Goal: Information Seeking & Learning: Learn about a topic

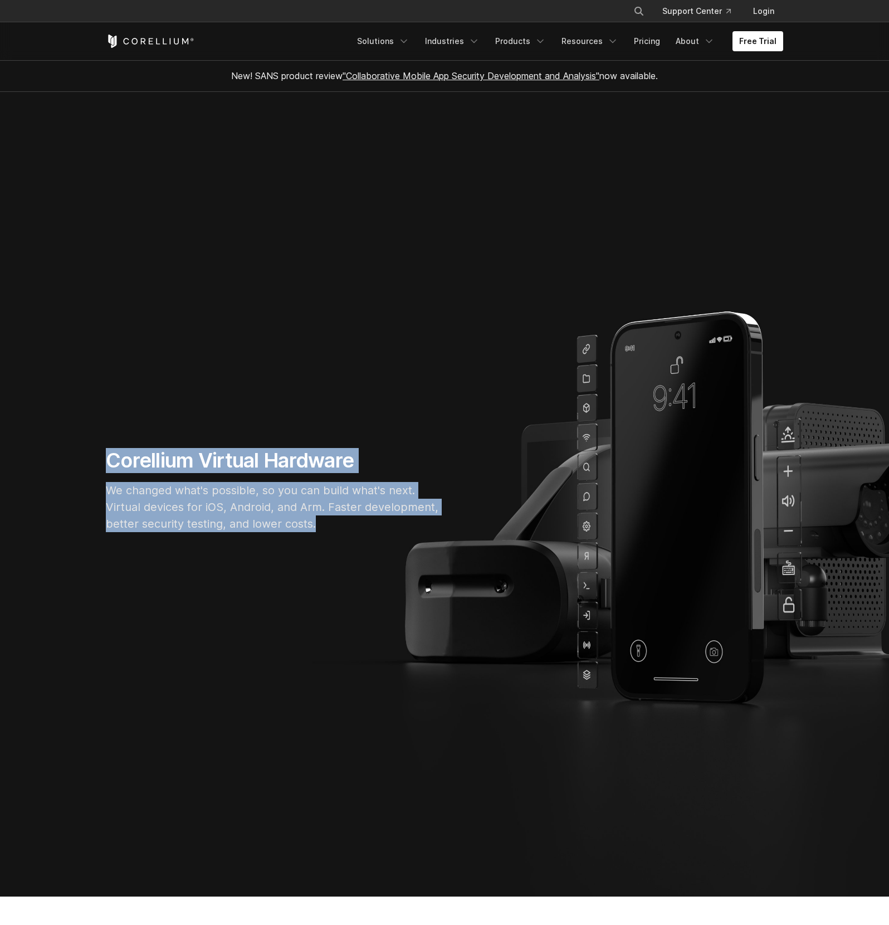
drag, startPoint x: 92, startPoint y: 460, endPoint x: 323, endPoint y: 537, distance: 243.6
click at [323, 537] on section "Corellium Virtual Hardware We changed what's possible, so you can build what's …" at bounding box center [444, 494] width 889 height 804
copy div "Corellium Virtual Hardware We changed what's possible, so you can build what's …"
click at [521, 313] on section "Corellium Virtual Hardware We changed what's possible, so you can build what's …" at bounding box center [444, 494] width 889 height 804
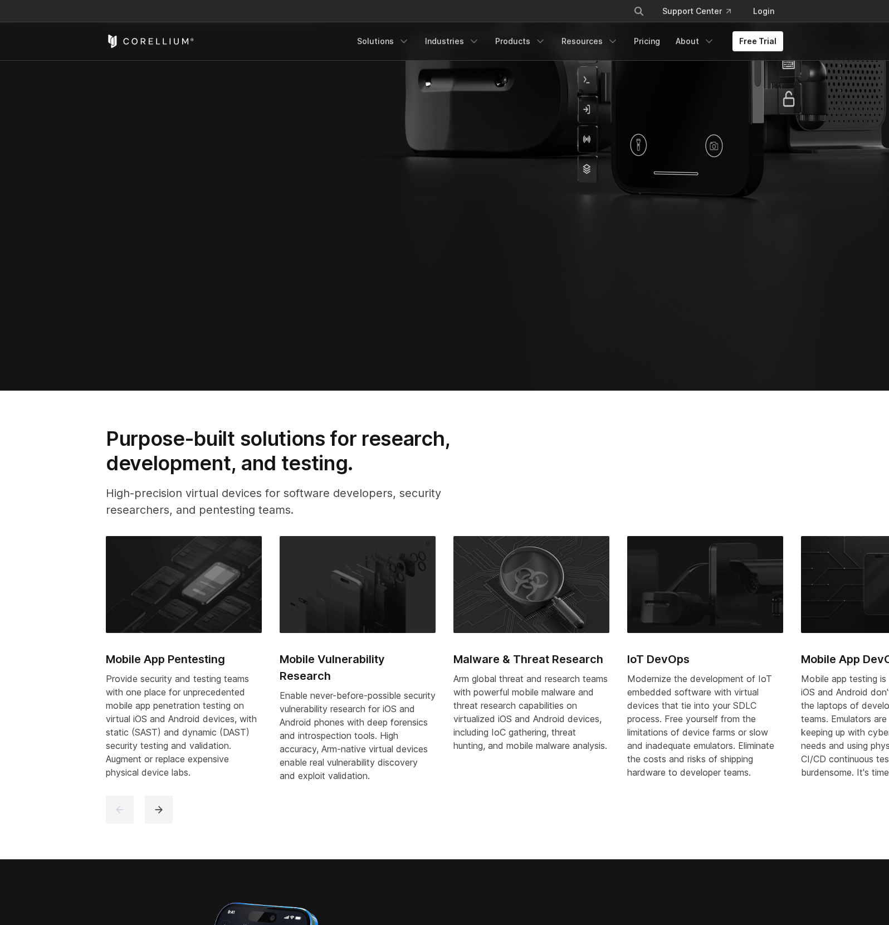
scroll to position [318, 0]
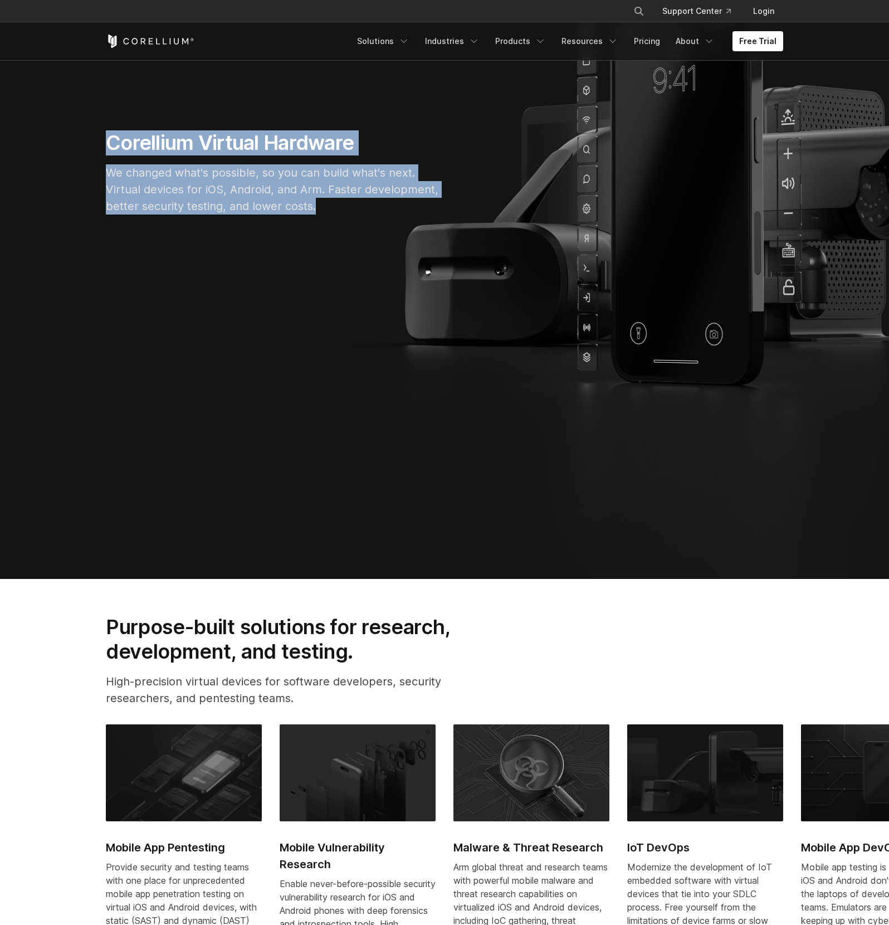
drag, startPoint x: 101, startPoint y: 135, endPoint x: 334, endPoint y: 204, distance: 242.7
click at [335, 209] on div "Corellium Virtual Hardware We changed what's possible, so you can build what's …" at bounding box center [273, 176] width 357 height 93
copy div "Corellium Virtual Hardware We changed what's possible, so you can build what's …"
click at [478, 434] on section "Corellium Virtual Hardware We changed what's possible, so you can build what's …" at bounding box center [444, 176] width 889 height 804
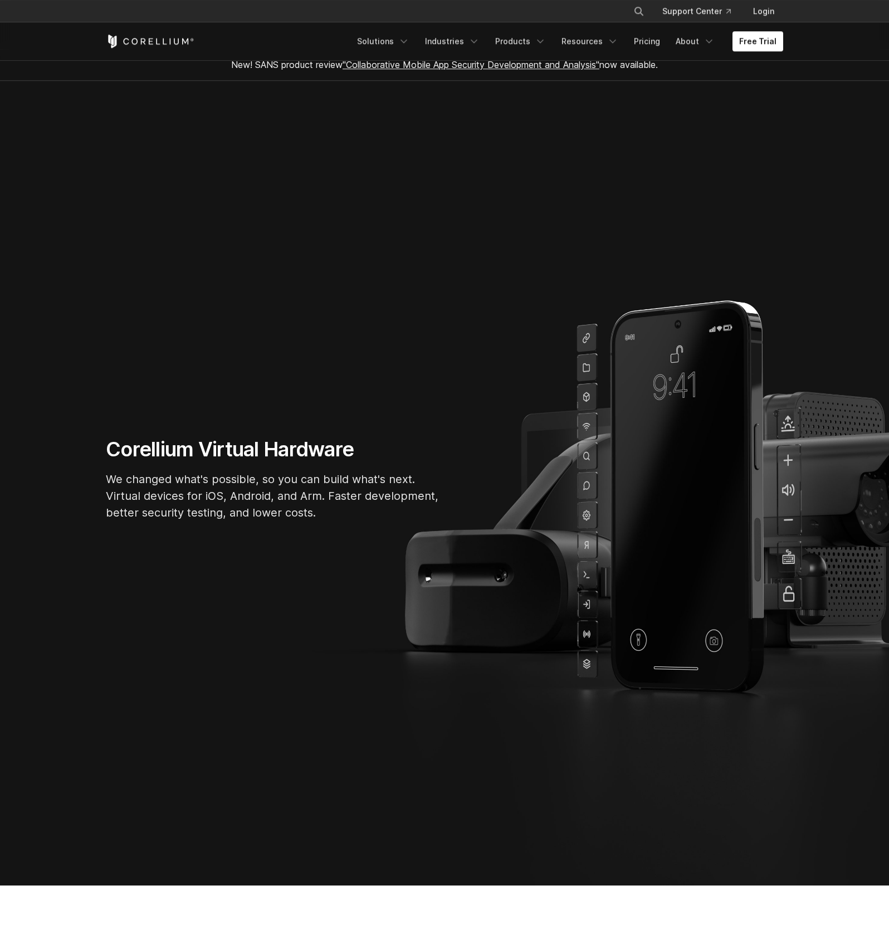
scroll to position [0, 0]
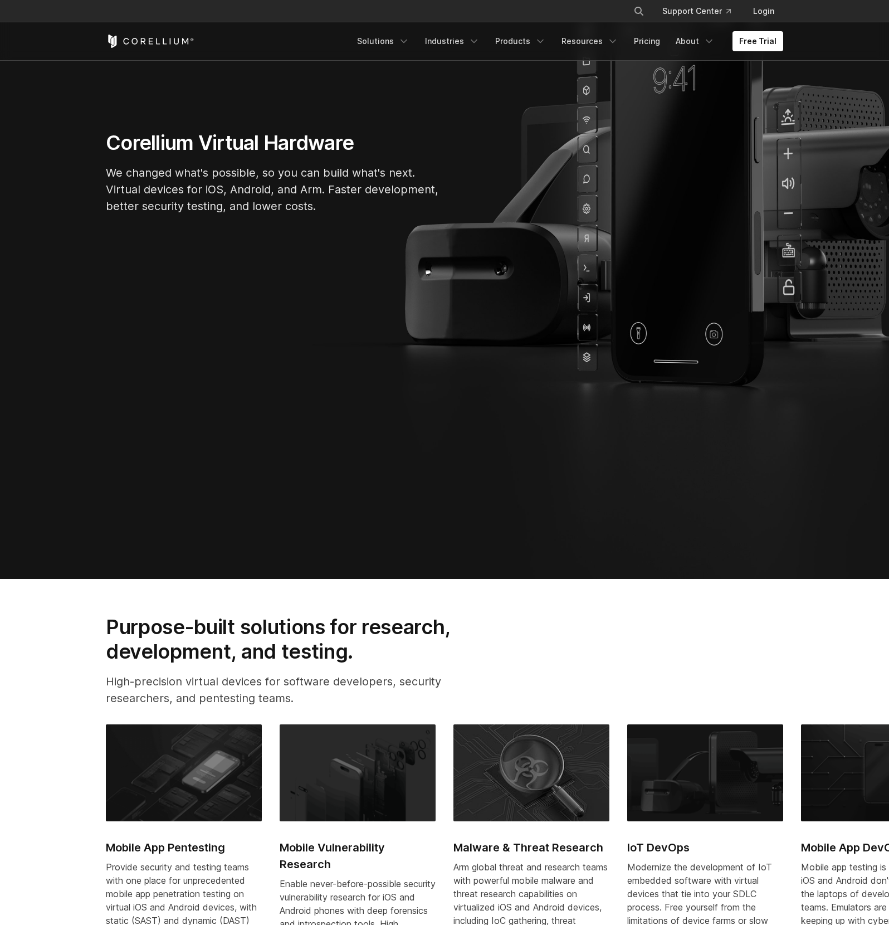
click at [616, 672] on div "Purpose-built solutions for research, development, and testing. High-precision …" at bounding box center [445, 664] width 700 height 101
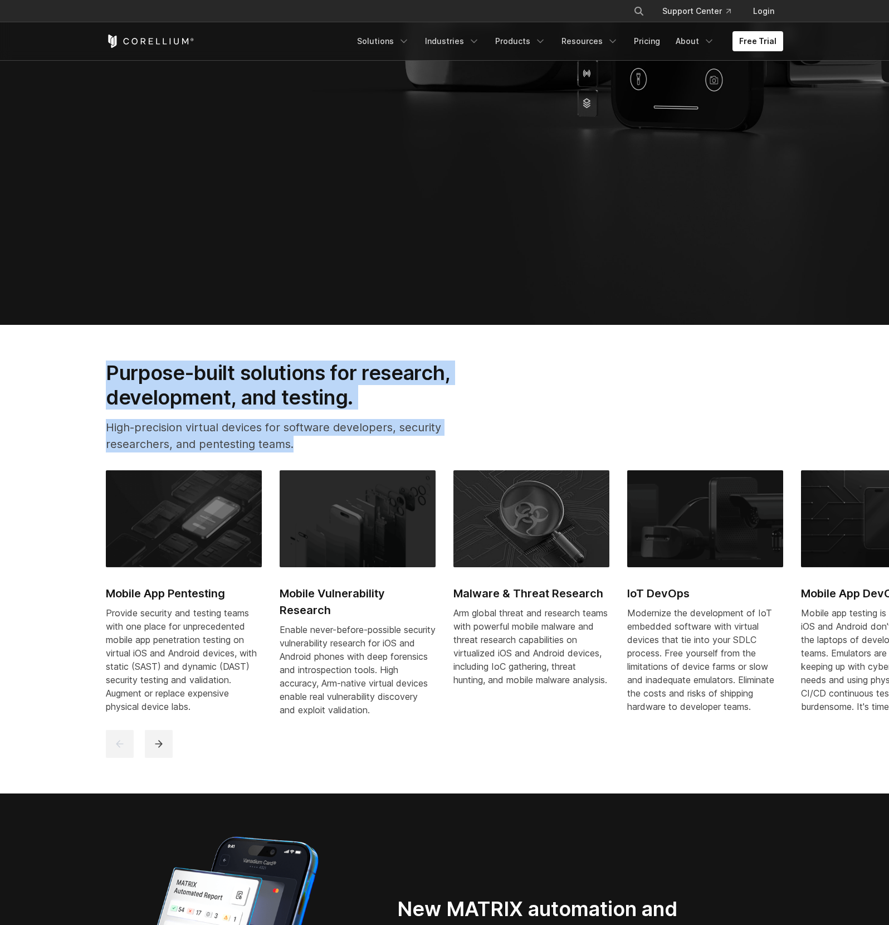
drag, startPoint x: 108, startPoint y: 374, endPoint x: 734, endPoint y: 544, distance: 649.3
click at [845, 734] on section "Purpose-built solutions for research, development, and testing. High-precision …" at bounding box center [444, 559] width 889 height 468
click at [623, 339] on section "Purpose-built solutions for research, development, and testing. High-precision …" at bounding box center [444, 559] width 889 height 468
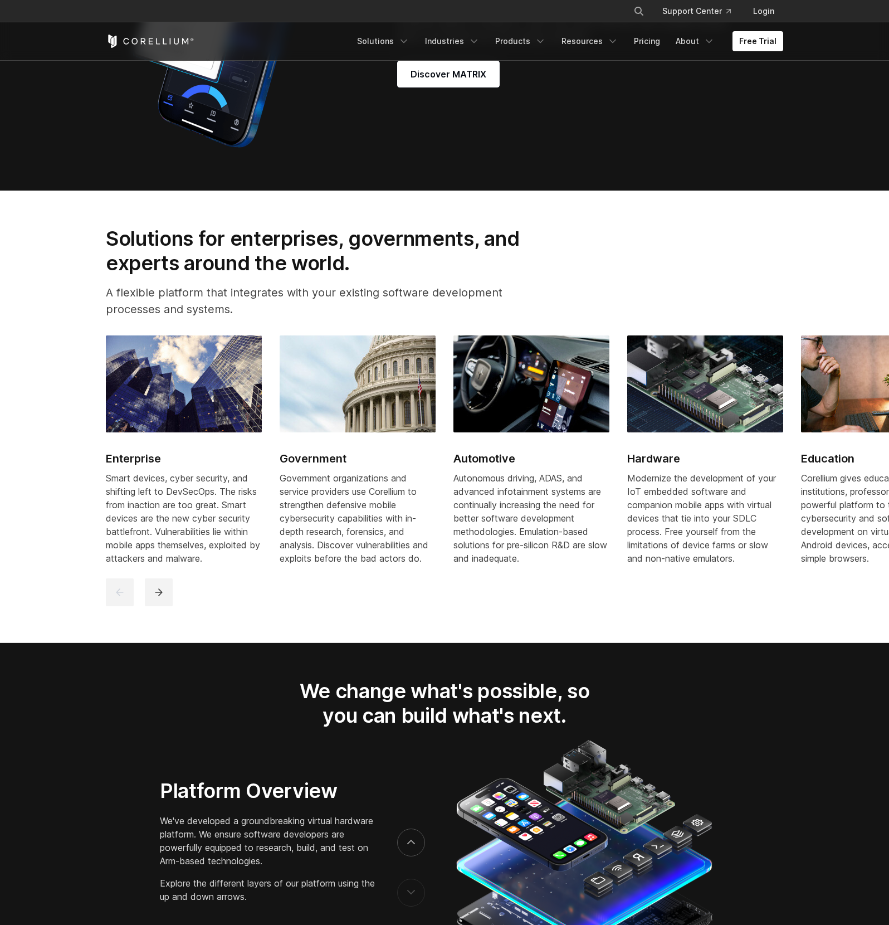
scroll to position [1334, 0]
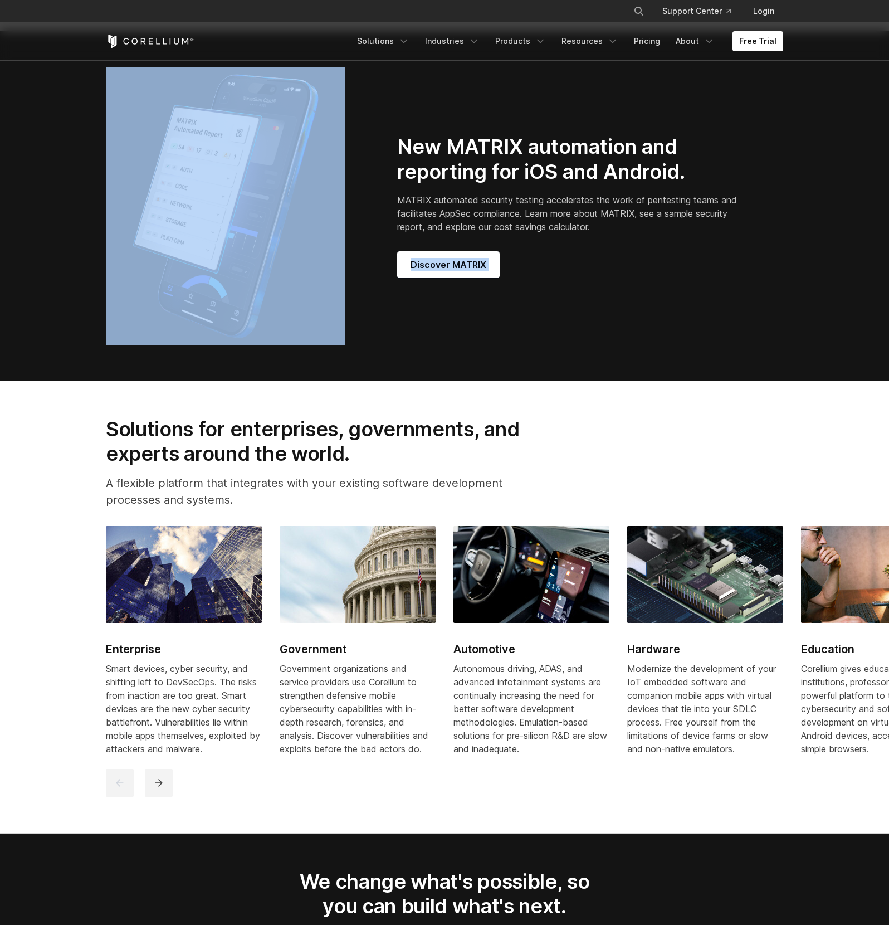
drag, startPoint x: 461, startPoint y: 165, endPoint x: 686, endPoint y: 240, distance: 236.9
click at [686, 240] on div "New MATRIX automation and reporting for iOS and Android. MATRIX automated secur…" at bounding box center [445, 206] width 700 height 279
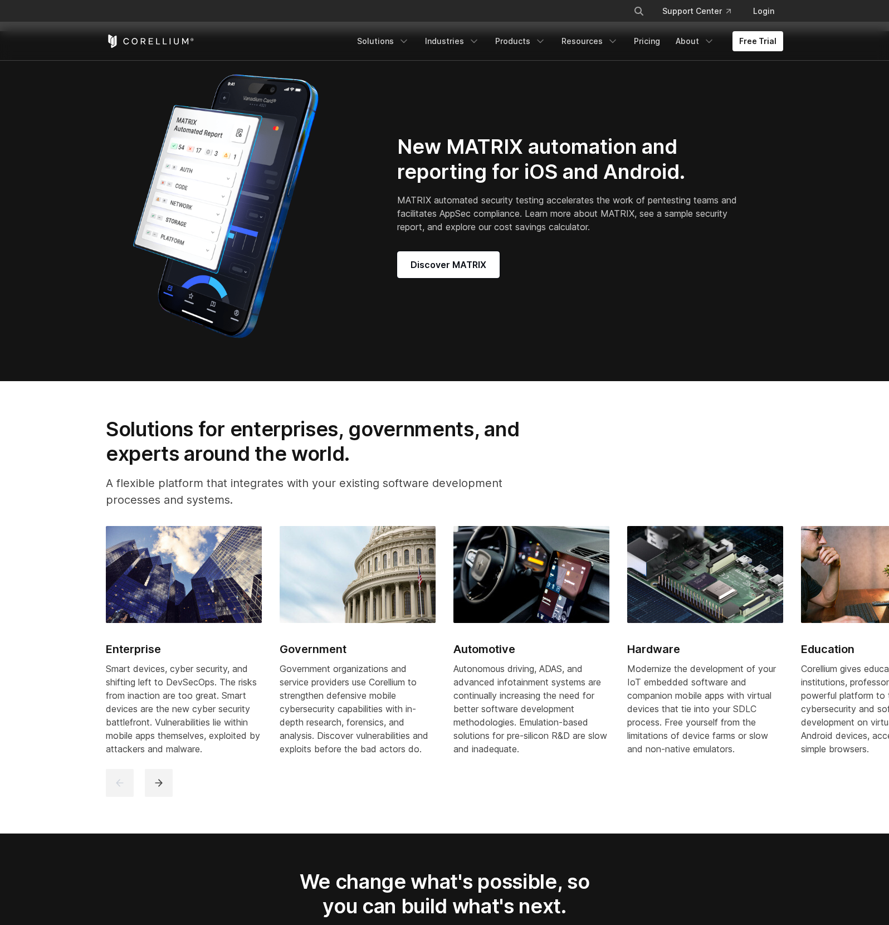
click at [686, 233] on p "MATRIX automated security testing accelerates the work of pentesting teams and …" at bounding box center [569, 213] width 344 height 40
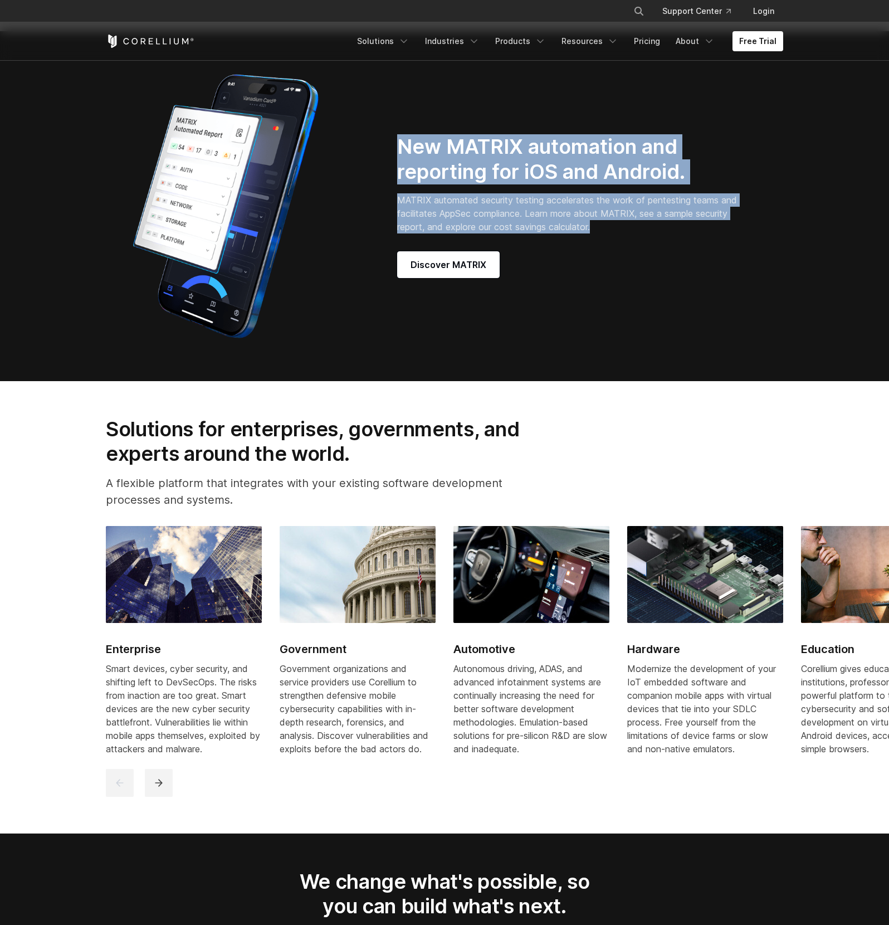
drag, startPoint x: 642, startPoint y: 231, endPoint x: 398, endPoint y: 146, distance: 258.4
click at [398, 146] on div "New MATRIX automation and reporting for iOS and Android. MATRIX automated secur…" at bounding box center [582, 206] width 370 height 144
copy div "New MATRIX automation and reporting for iOS and Android. MATRIX automated secur…"
click at [565, 395] on section "Solutions for enterprises, governments, and experts around the world. A flexibl…" at bounding box center [444, 607] width 889 height 452
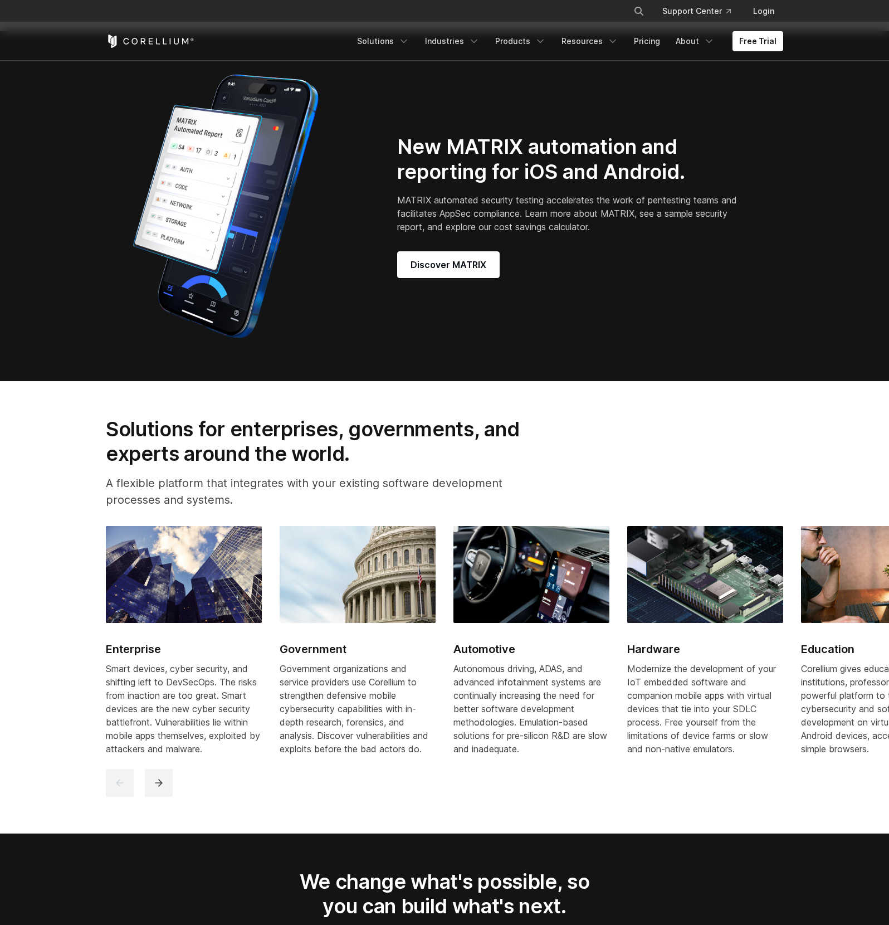
scroll to position [1524, 0]
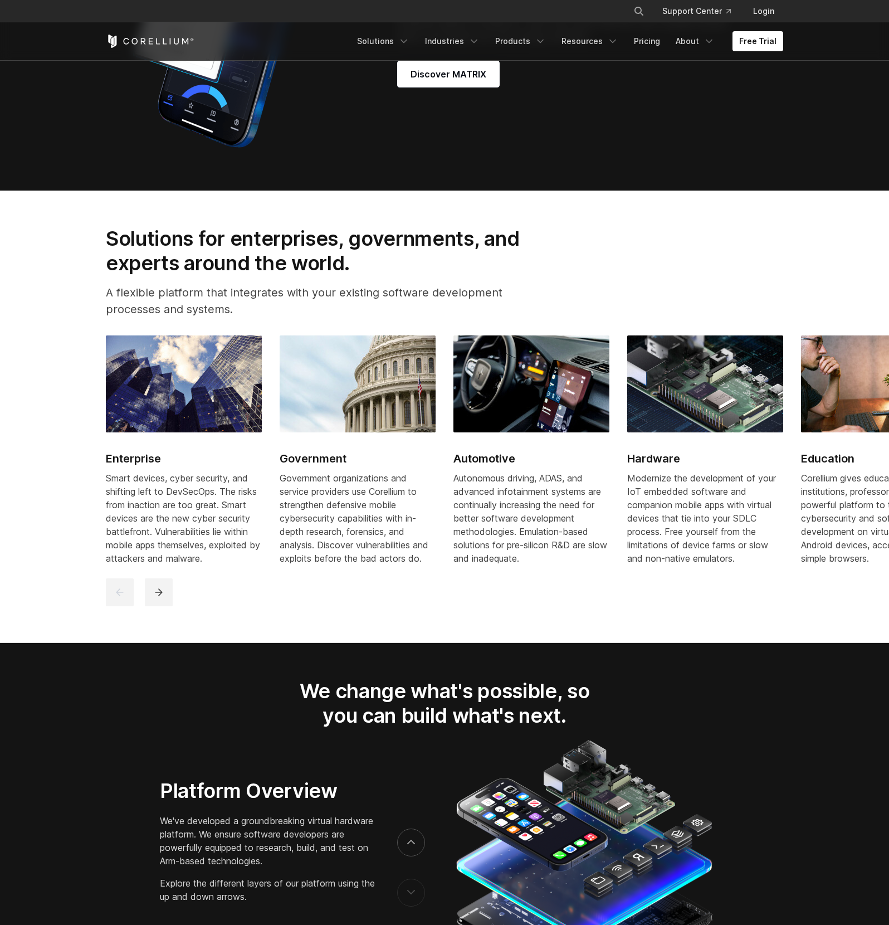
click at [601, 227] on section "Solutions for enterprises, governments, and experts around the world. A flexibl…" at bounding box center [444, 417] width 889 height 452
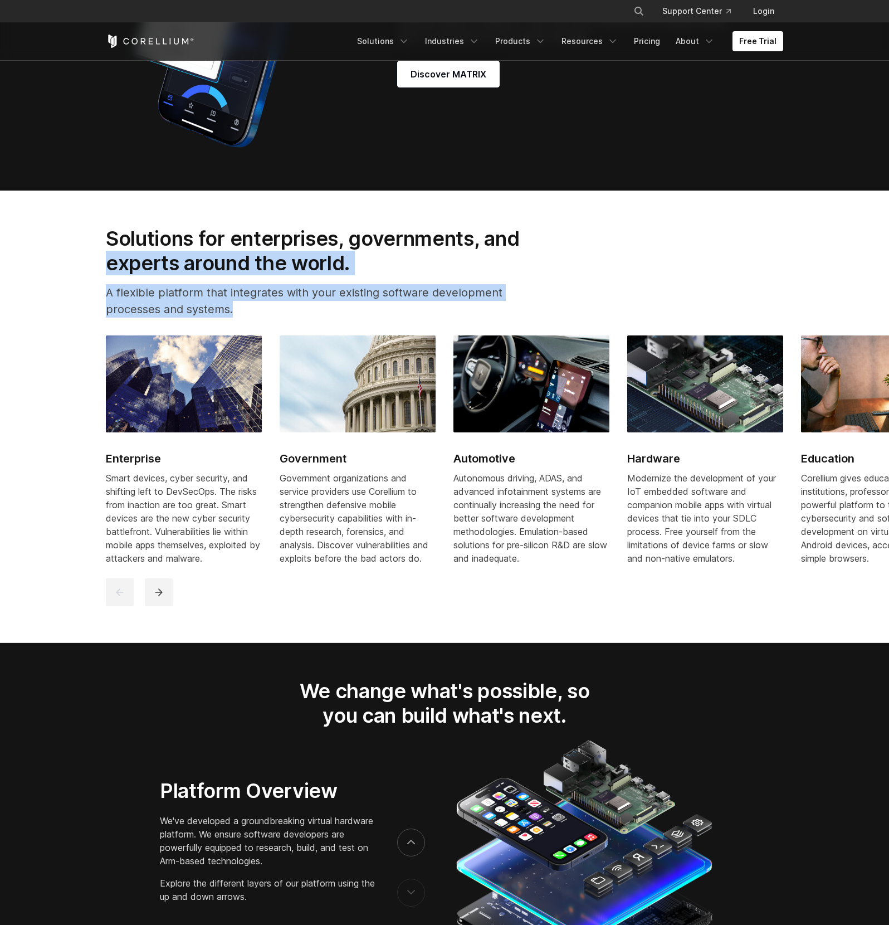
drag, startPoint x: 152, startPoint y: 260, endPoint x: 428, endPoint y: 558, distance: 406.4
click at [777, 572] on section "Solutions for enterprises, governments, and experts around the world. A flexibl…" at bounding box center [444, 417] width 889 height 452
click at [252, 287] on div "Solutions for enterprises, governments, and experts around the world. A flexibl…" at bounding box center [328, 276] width 466 height 101
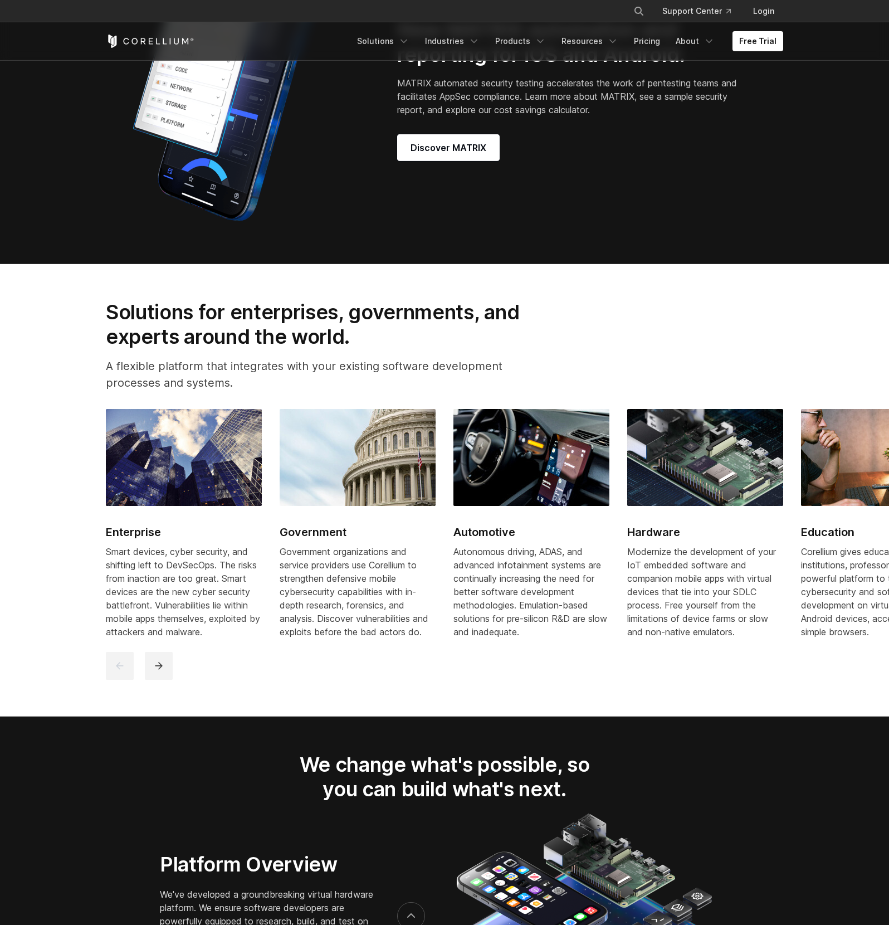
scroll to position [1334, 0]
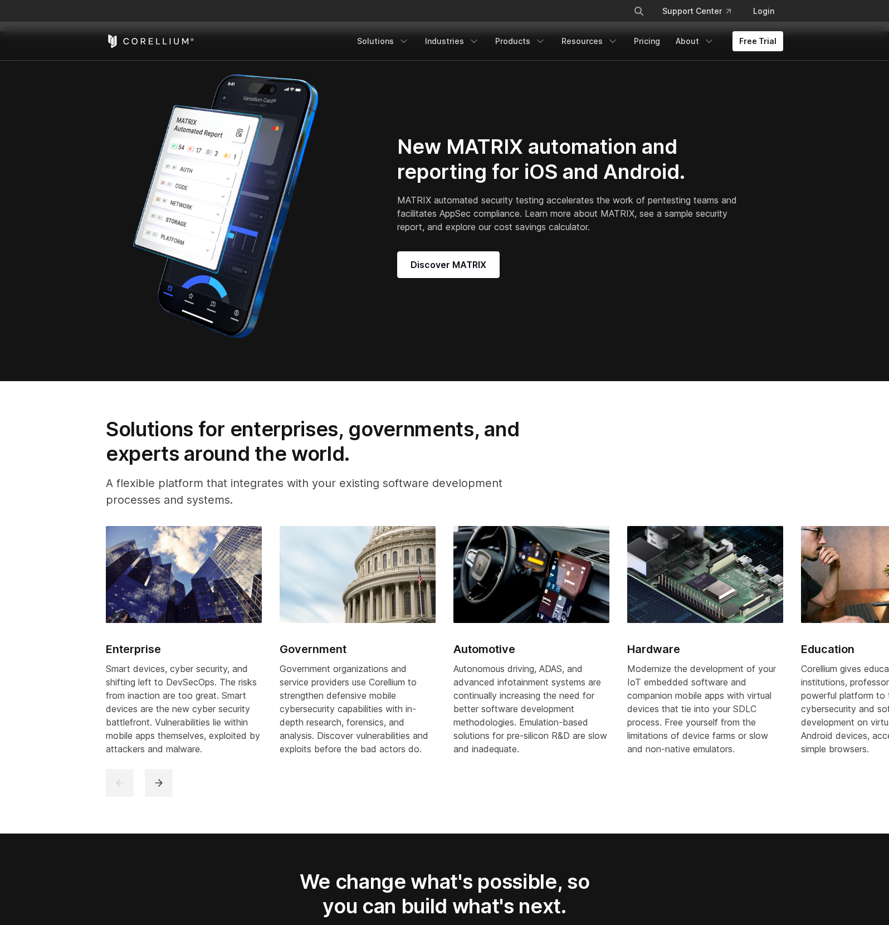
drag, startPoint x: 92, startPoint y: 647, endPoint x: 792, endPoint y: 765, distance: 709.1
click at [792, 765] on section "Solutions for enterprises, governments, and experts around the world. A flexibl…" at bounding box center [444, 607] width 889 height 452
drag, startPoint x: 104, startPoint y: 658, endPoint x: 250, endPoint y: 757, distance: 176.4
click at [270, 747] on div "Enterprise Smart devices, cyber security, and shifting left to DevSecOps. The r…" at bounding box center [445, 661] width 700 height 271
drag, startPoint x: 212, startPoint y: 756, endPoint x: 52, endPoint y: 623, distance: 208.5
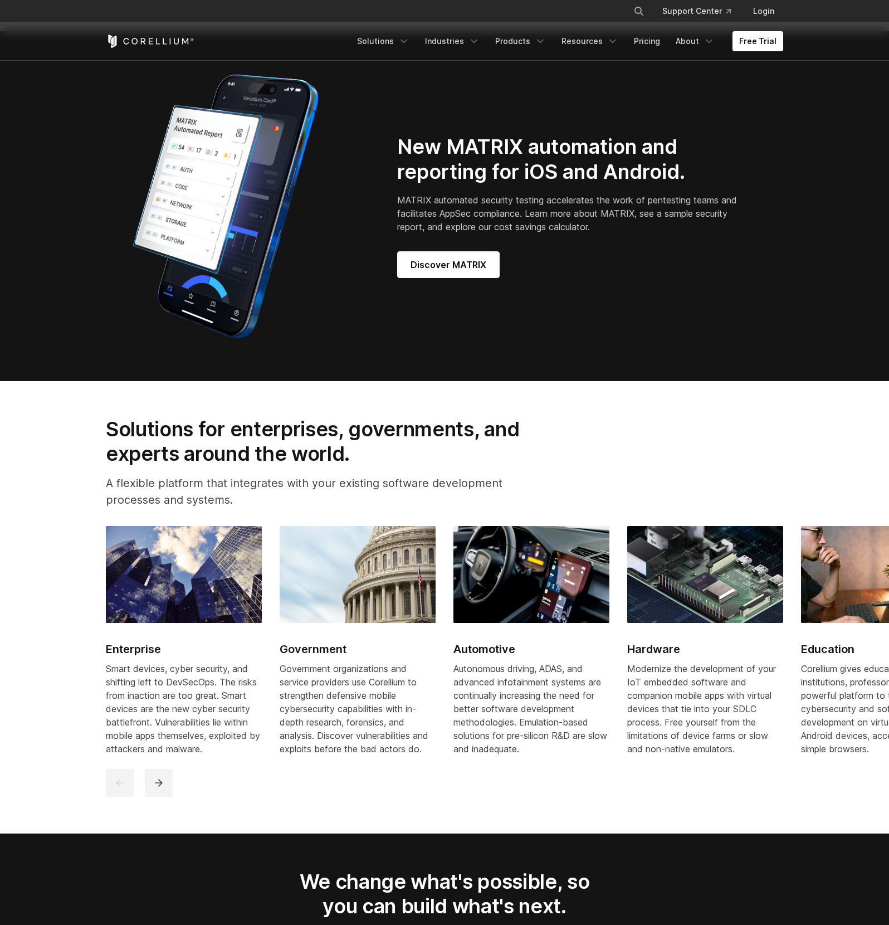
click at [52, 623] on section "Solutions for enterprises, governments, and experts around the world. A flexibl…" at bounding box center [444, 607] width 889 height 452
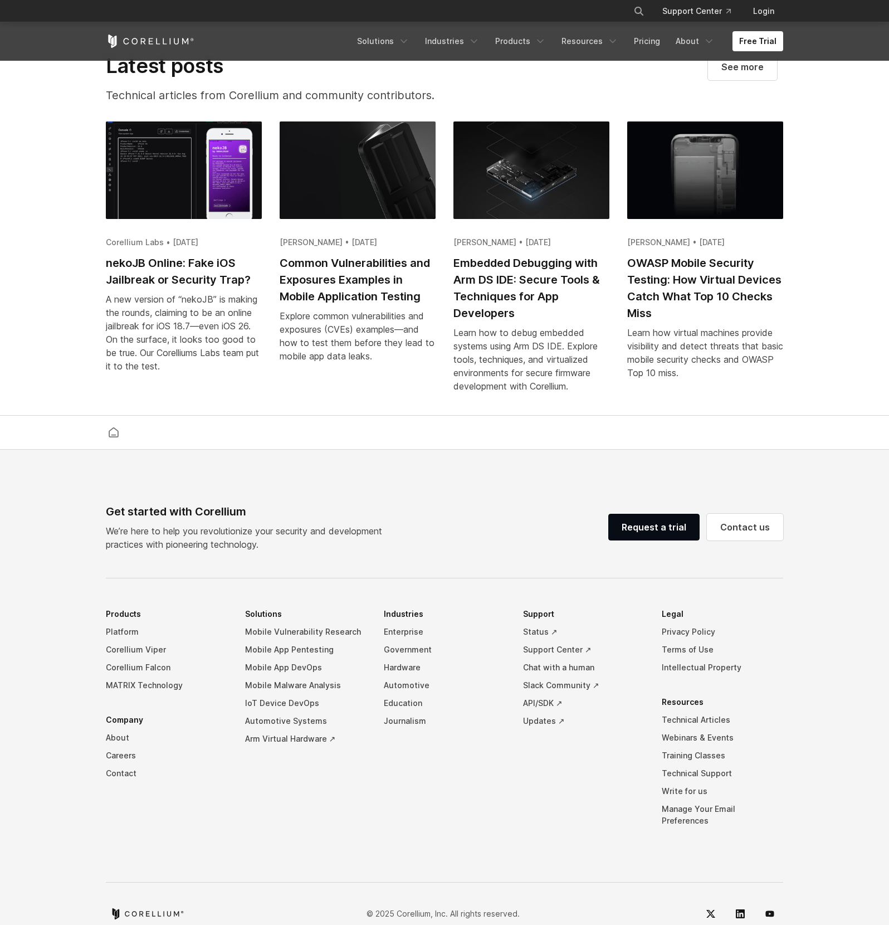
scroll to position [2563, 0]
